Goal: Information Seeking & Learning: Learn about a topic

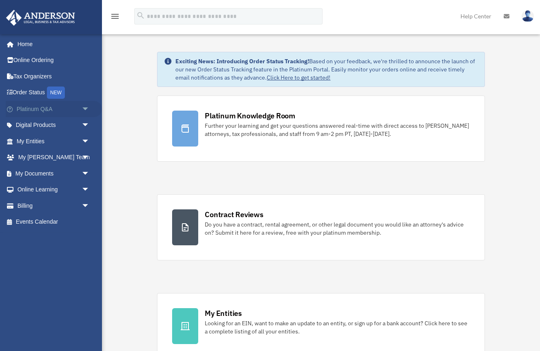
click at [48, 109] on link "Platinum Q&A arrow_drop_down" at bounding box center [54, 109] width 96 height 16
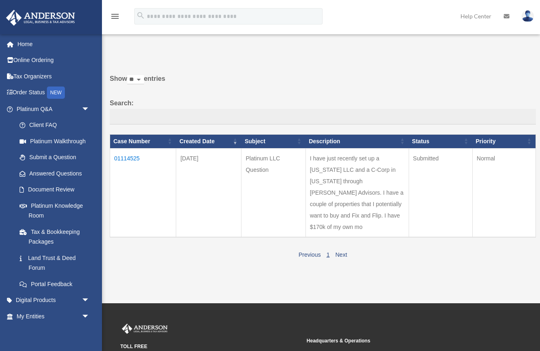
click at [128, 164] on td "01114525" at bounding box center [143, 192] width 66 height 89
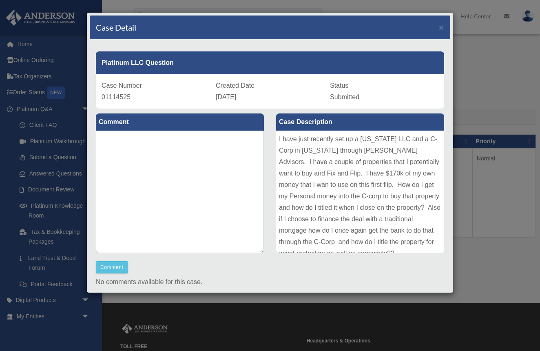
click at [500, 66] on div "Case Detail × Platinum LLC Question Case Number 01114525 Created Date [DATE] St…" at bounding box center [270, 175] width 540 height 351
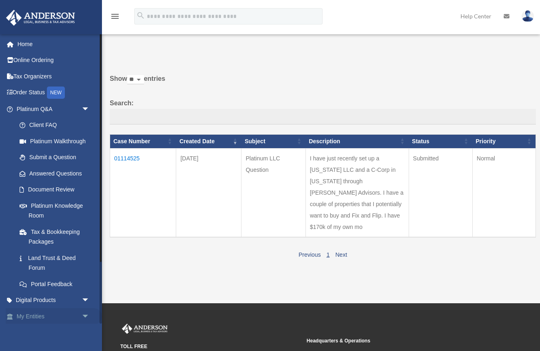
click at [33, 313] on link "My Entities arrow_drop_down" at bounding box center [54, 316] width 96 height 16
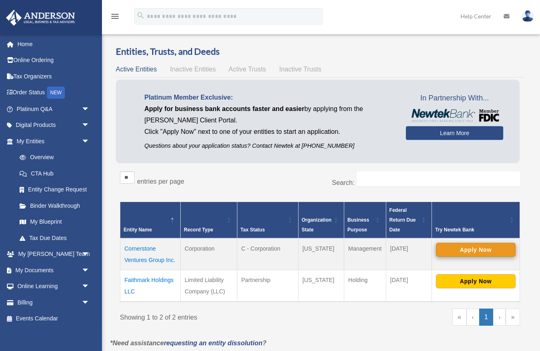
click at [464, 251] on button "Apply Now" at bounding box center [476, 250] width 80 height 14
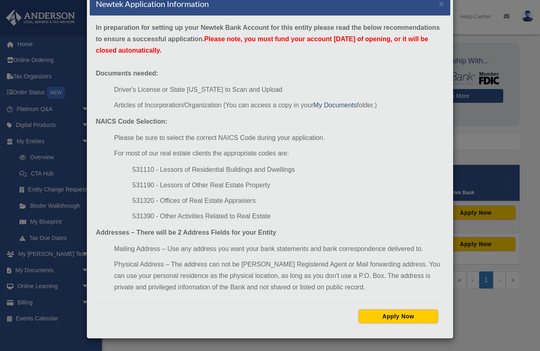
scroll to position [24, 0]
click at [522, 148] on div "Newtek Application Information × In preparation for setting up your Newtek Bank…" at bounding box center [270, 175] width 540 height 351
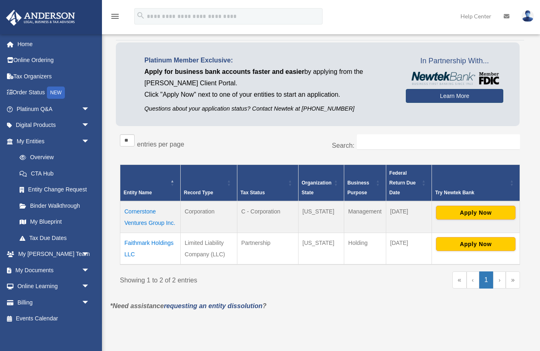
click at [446, 98] on link "Learn More" at bounding box center [454, 96] width 97 height 14
click at [431, 97] on link "Learn More" at bounding box center [454, 96] width 97 height 14
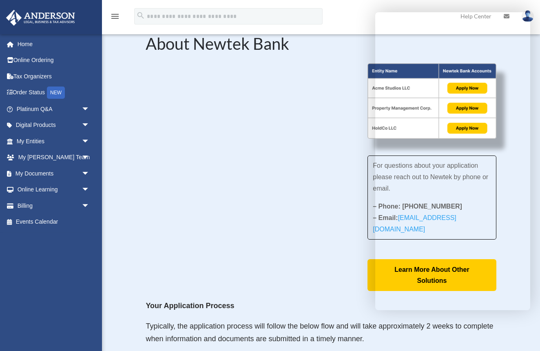
click at [299, 248] on div "For questions about your application please reach out to Newtek by phone or ema…" at bounding box center [321, 177] width 350 height 228
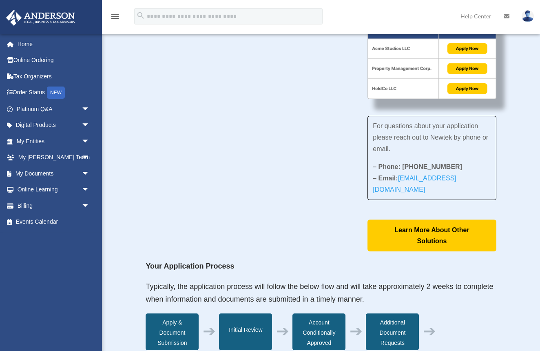
scroll to position [40, 0]
click at [39, 142] on link "My Entities arrow_drop_down" at bounding box center [54, 141] width 96 height 16
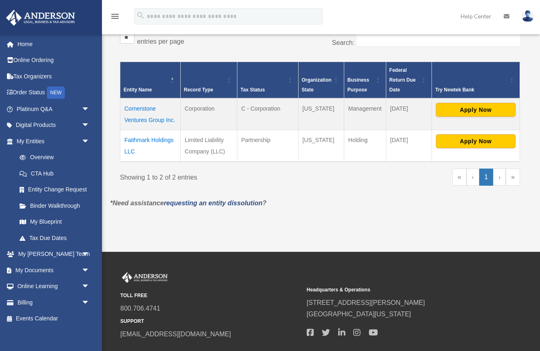
scroll to position [140, 0]
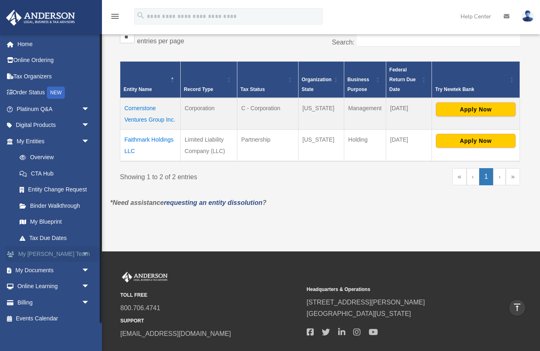
click at [85, 253] on span "arrow_drop_down" at bounding box center [90, 254] width 16 height 17
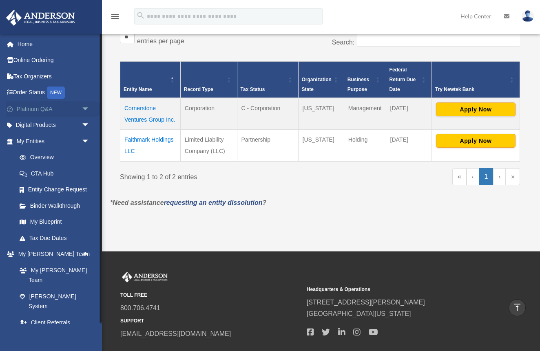
click at [82, 107] on span "arrow_drop_down" at bounding box center [90, 109] width 16 height 17
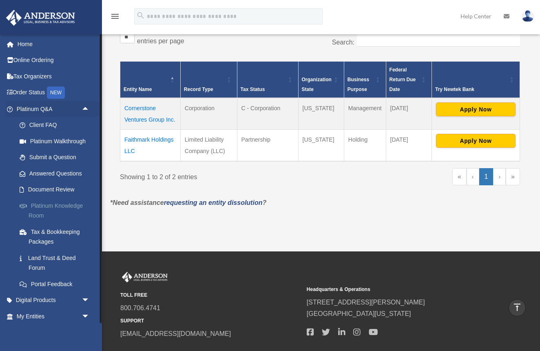
scroll to position [6, 0]
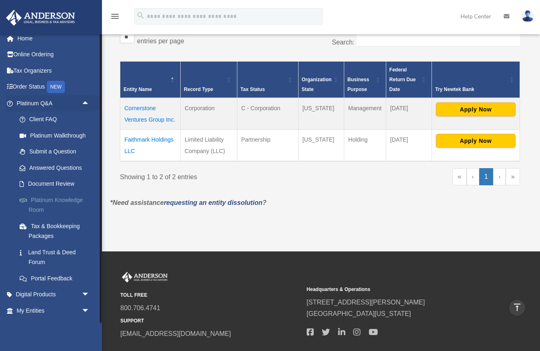
click at [49, 204] on link "Platinum Knowledge Room" at bounding box center [56, 205] width 91 height 26
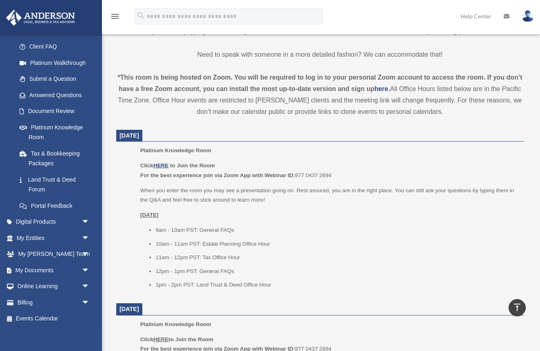
scroll to position [246, 0]
